Goal: Task Accomplishment & Management: Manage account settings

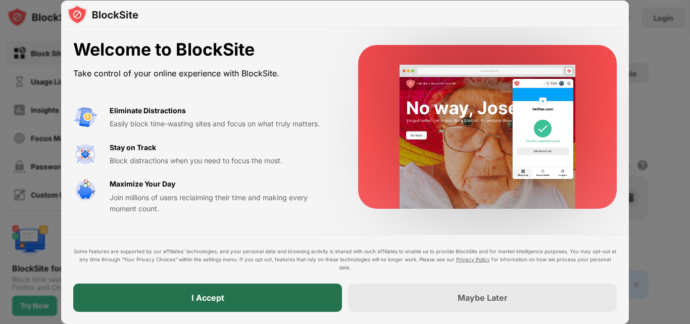
click at [251, 294] on div "I Accept" at bounding box center [207, 297] width 269 height 28
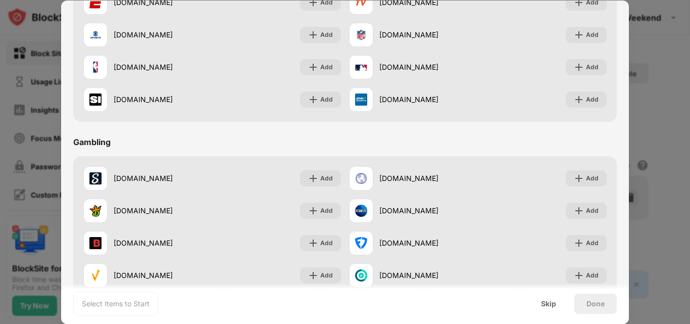
scroll to position [1058, 0]
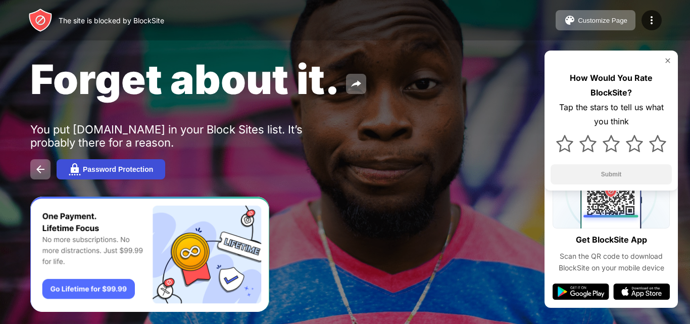
click at [153, 171] on div "Password Protection" at bounding box center [118, 169] width 70 height 8
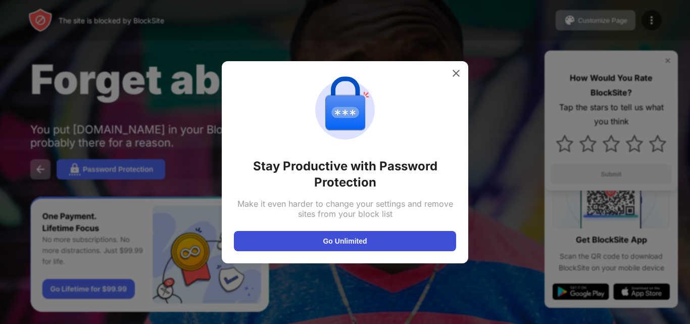
click at [307, 245] on button "Go Unlimited" at bounding box center [345, 241] width 222 height 20
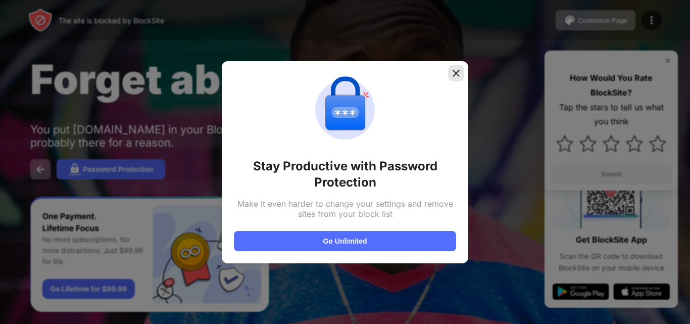
click at [458, 74] on img at bounding box center [456, 73] width 10 height 10
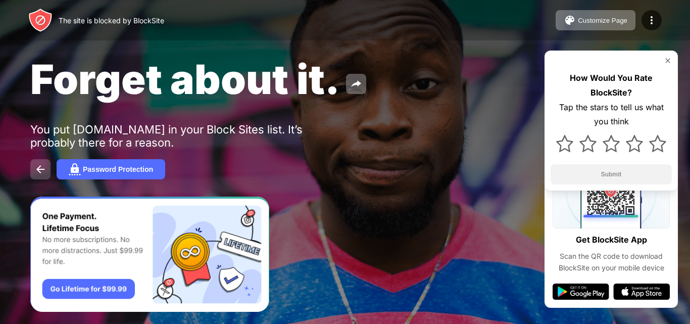
click at [44, 168] on img at bounding box center [40, 169] width 12 height 12
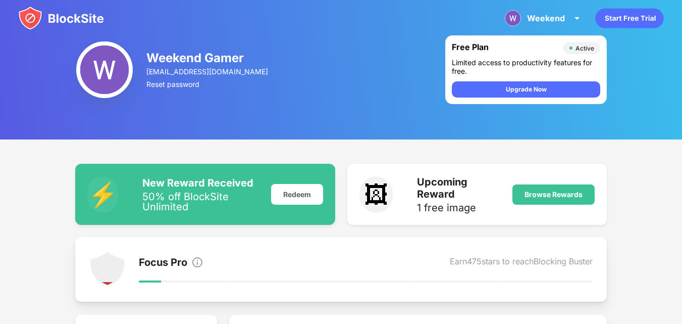
click at [102, 61] on img at bounding box center [104, 69] width 57 height 57
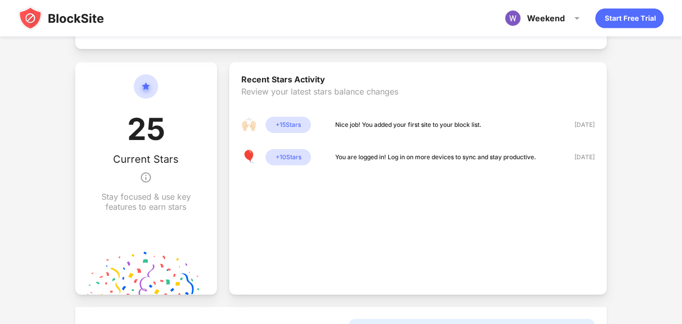
scroll to position [498, 0]
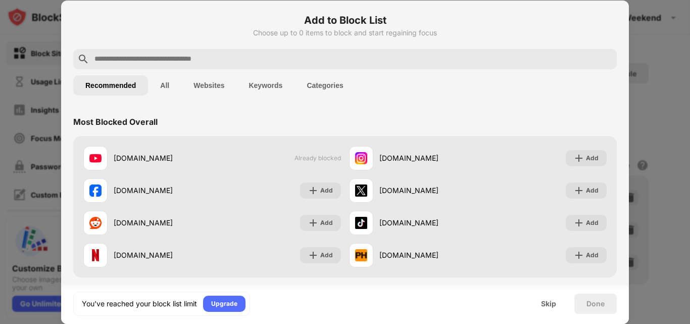
click at [218, 85] on button "Websites" at bounding box center [208, 85] width 55 height 20
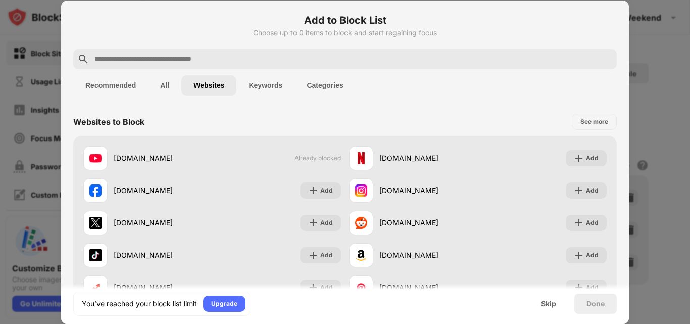
click at [120, 81] on button "Recommended" at bounding box center [110, 85] width 75 height 20
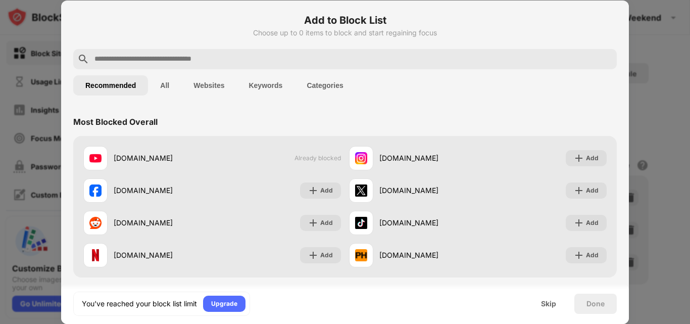
click at [174, 88] on button "All" at bounding box center [164, 85] width 33 height 20
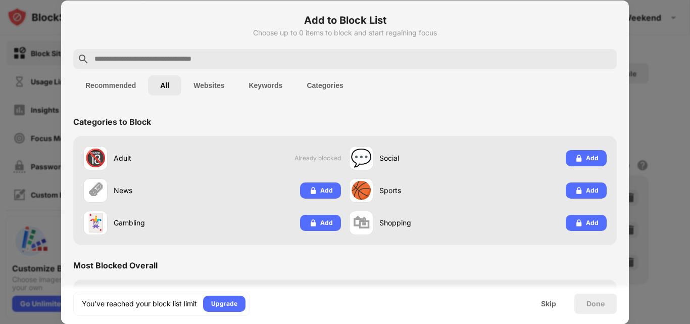
drag, startPoint x: 216, startPoint y: 89, endPoint x: 238, endPoint y: 84, distance: 22.3
click at [220, 88] on button "Websites" at bounding box center [208, 85] width 55 height 20
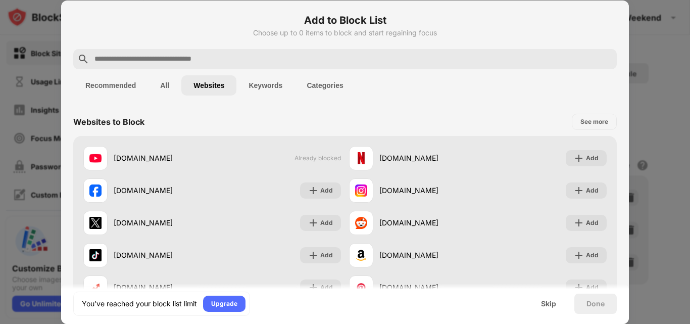
click at [288, 84] on button "Keywords" at bounding box center [265, 85] width 58 height 20
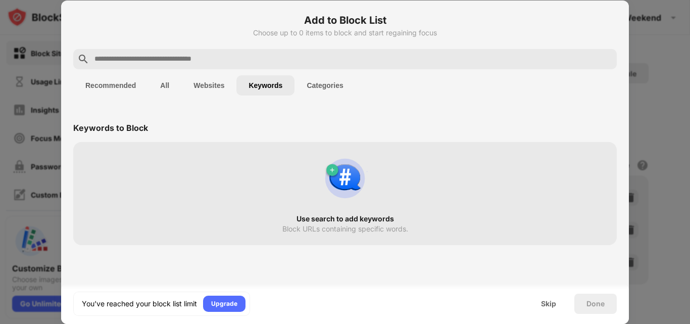
click at [336, 84] on button "Categories" at bounding box center [324, 85] width 61 height 20
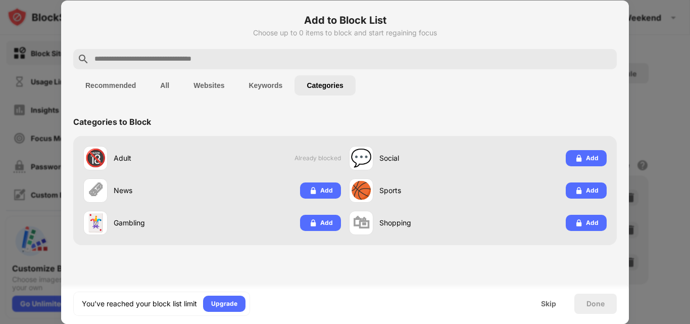
click at [120, 91] on button "Recommended" at bounding box center [110, 85] width 75 height 20
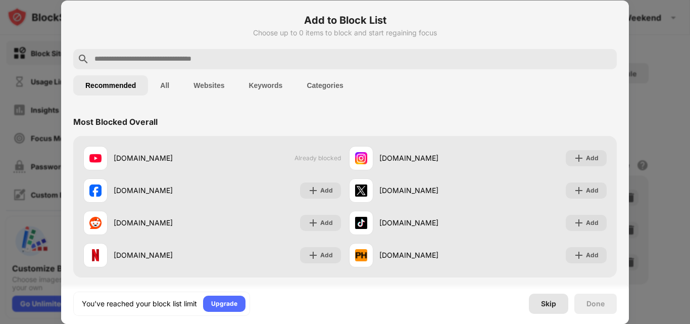
click at [546, 301] on div "Skip" at bounding box center [548, 303] width 15 height 8
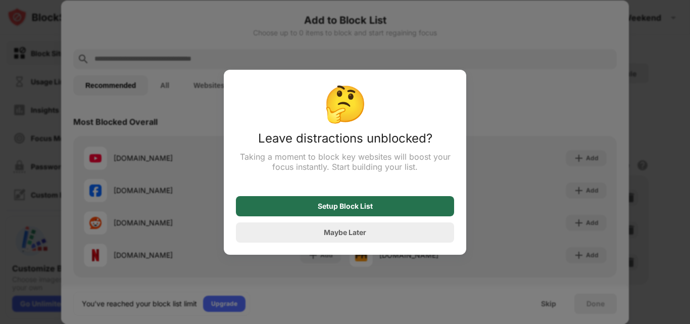
click at [376, 211] on div "Setup Block List" at bounding box center [345, 206] width 218 height 20
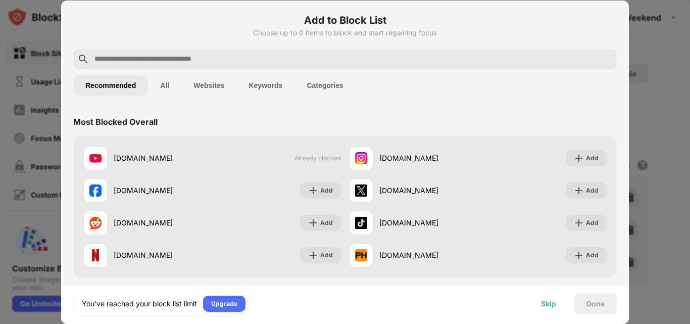
drag, startPoint x: 560, startPoint y: 301, endPoint x: 551, endPoint y: 302, distance: 8.6
click at [551, 302] on div "Skip" at bounding box center [548, 303] width 39 height 20
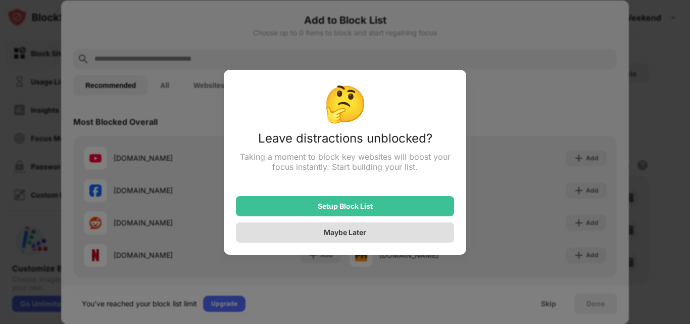
click at [350, 235] on div "Maybe Later" at bounding box center [345, 232] width 42 height 9
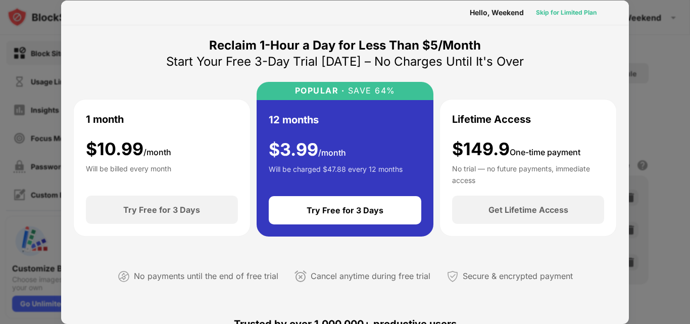
click at [575, 13] on div "Skip for Limited Plan" at bounding box center [566, 13] width 61 height 10
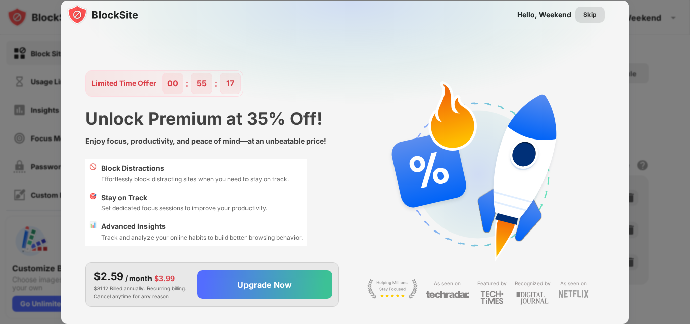
click at [587, 18] on div "Skip" at bounding box center [589, 15] width 13 height 10
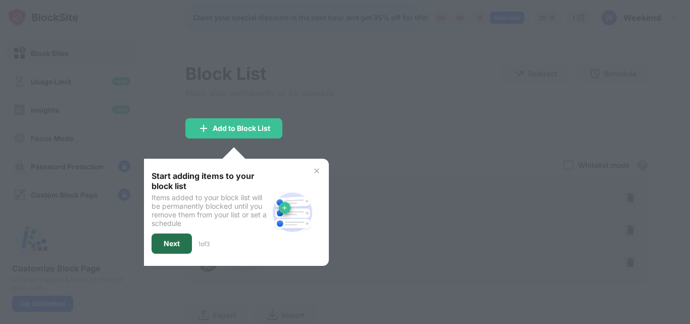
click at [181, 237] on div "Next" at bounding box center [171, 243] width 40 height 20
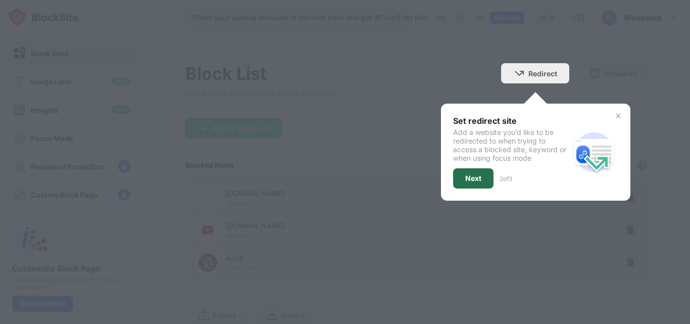
click at [472, 179] on div "Next" at bounding box center [473, 178] width 16 height 8
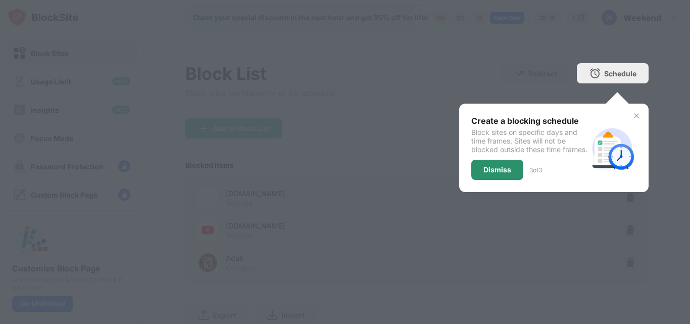
click at [485, 161] on div "Dismiss" at bounding box center [497, 170] width 52 height 20
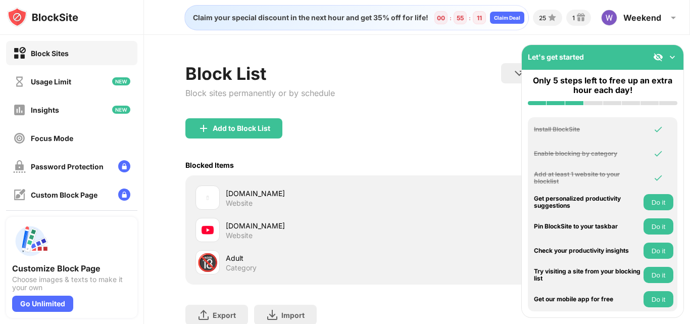
scroll to position [75, 0]
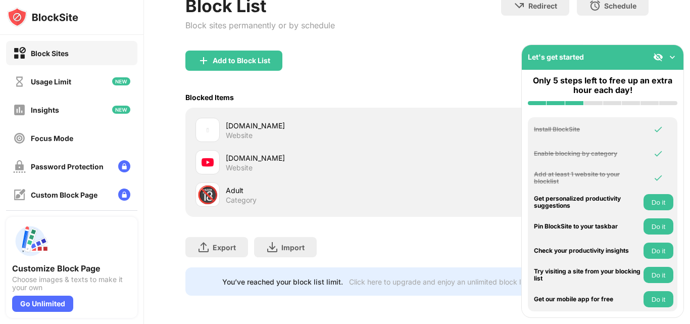
click at [284, 131] on div "bilibili.tv Website" at bounding box center [321, 130] width 191 height 20
click at [673, 57] on img at bounding box center [672, 57] width 10 height 10
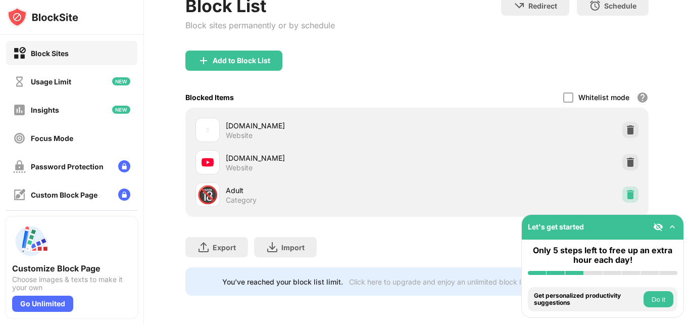
click at [625, 189] on img at bounding box center [630, 194] width 10 height 10
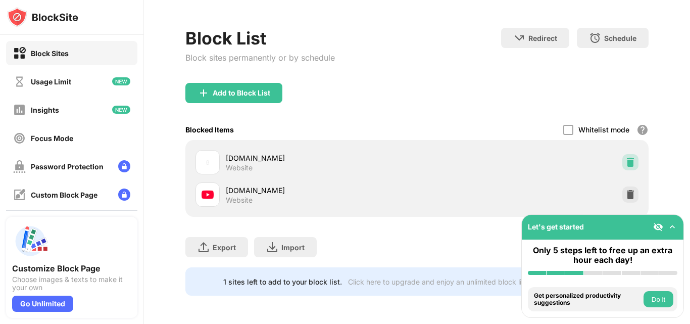
click at [625, 157] on img at bounding box center [630, 162] width 10 height 10
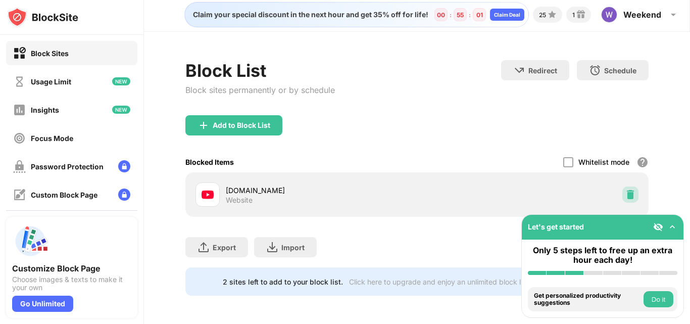
click at [626, 189] on img at bounding box center [630, 194] width 10 height 10
